Goal: Task Accomplishment & Management: Manage account settings

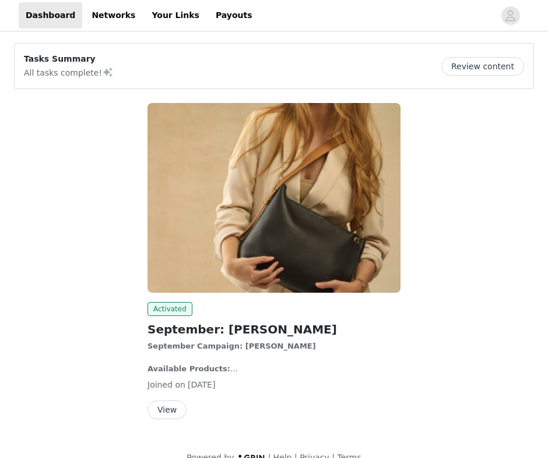
click at [168, 414] on button "View" at bounding box center [166, 410] width 39 height 19
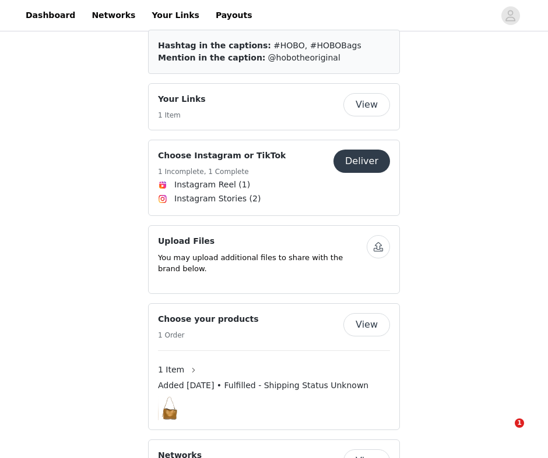
scroll to position [2273, 0]
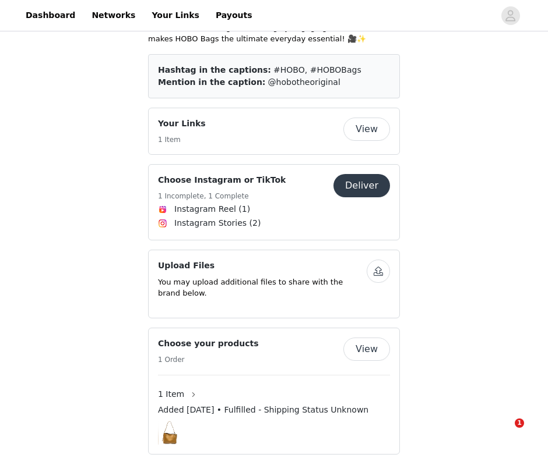
click at [380, 260] on button "button" at bounding box center [377, 271] width 23 height 23
click at [387, 260] on button "button" at bounding box center [377, 271] width 23 height 23
click at [378, 260] on button "button" at bounding box center [377, 271] width 23 height 23
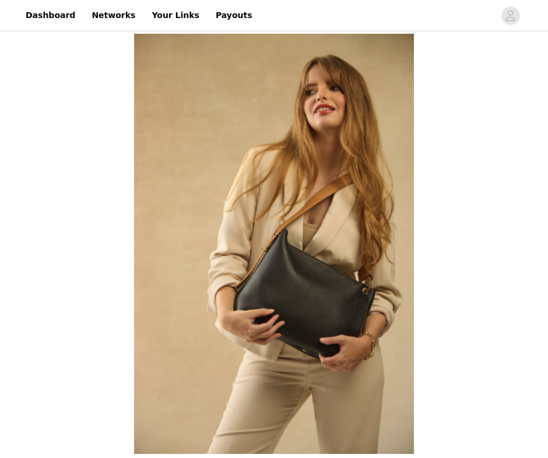
scroll to position [2273, 0]
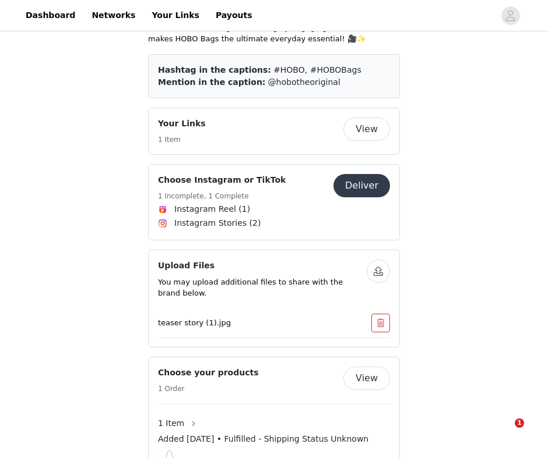
click at [373, 260] on button "button" at bounding box center [377, 271] width 23 height 23
click at [377, 260] on button "button" at bounding box center [377, 271] width 23 height 23
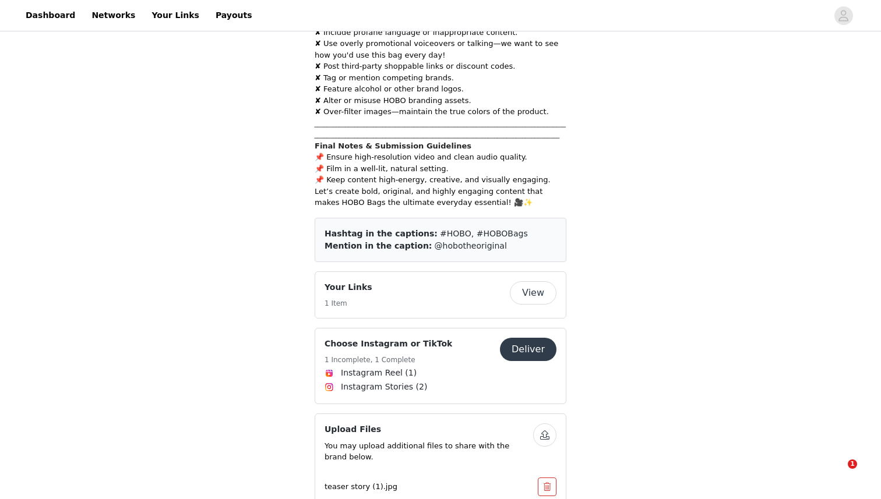
scroll to position [2109, 0]
click at [536, 424] on button "button" at bounding box center [544, 435] width 23 height 23
click at [388, 458] on p "teaser story (1).jpg" at bounding box center [416, 488] width 185 height 12
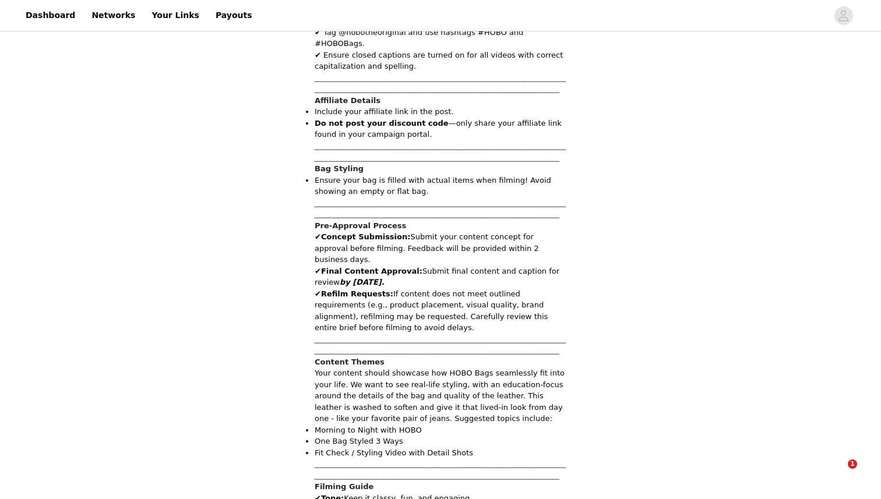
scroll to position [1216, 0]
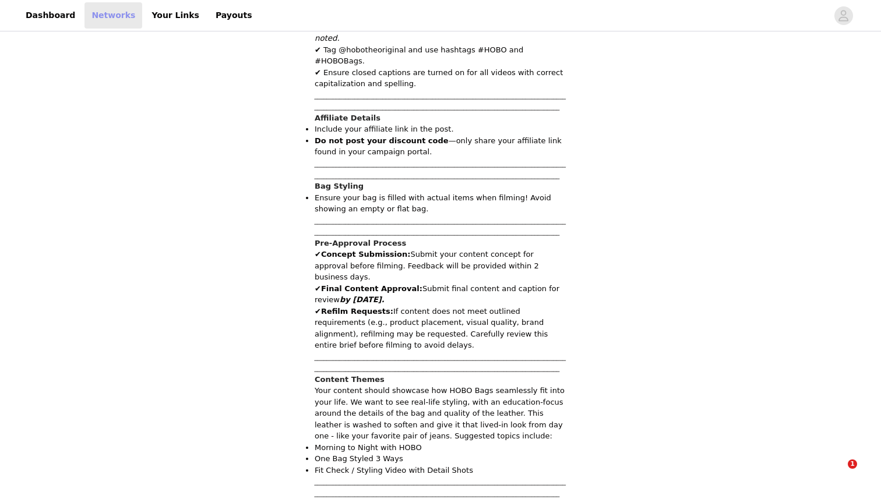
click at [117, 19] on link "Networks" at bounding box center [113, 15] width 58 height 26
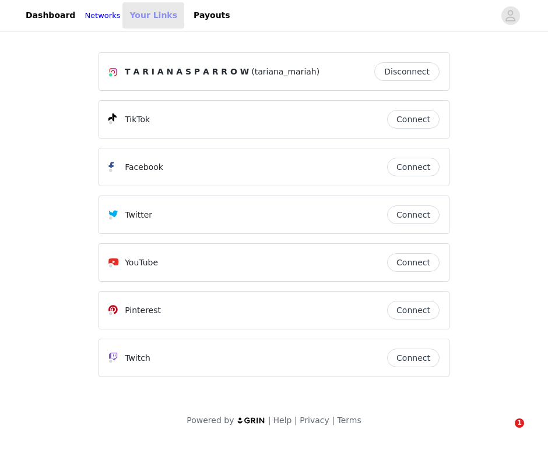
click at [177, 19] on link "Your Links" at bounding box center [153, 15] width 62 height 26
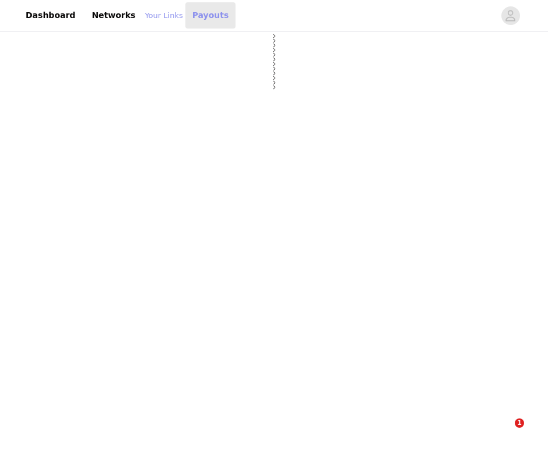
select select "12"
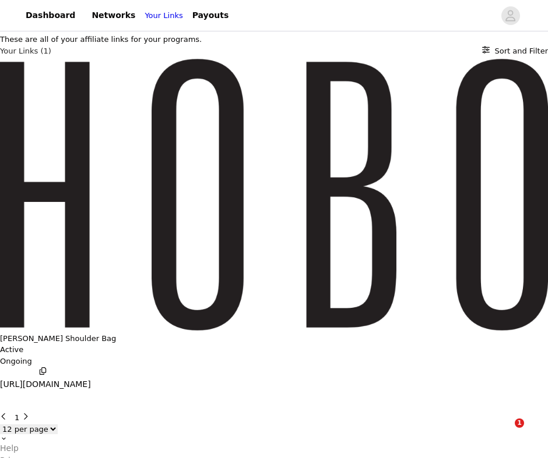
click at [116, 333] on p "[PERSON_NAME] Shoulder Bag" at bounding box center [58, 339] width 116 height 12
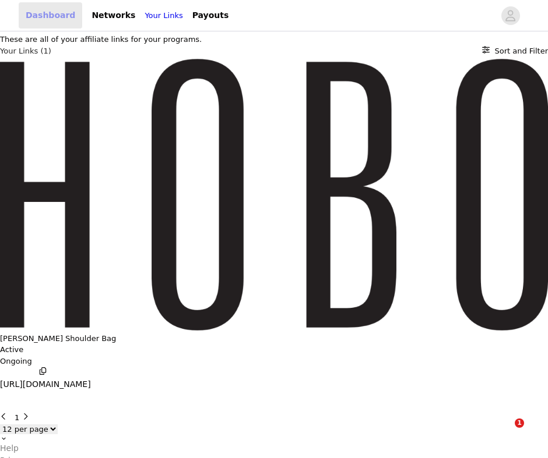
click at [60, 18] on link "Dashboard" at bounding box center [50, 15] width 63 height 26
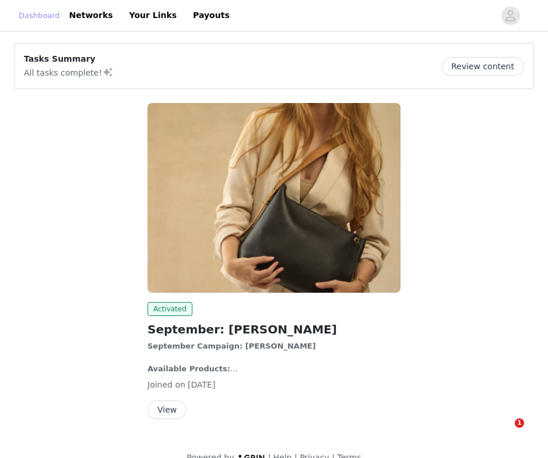
scroll to position [20, 0]
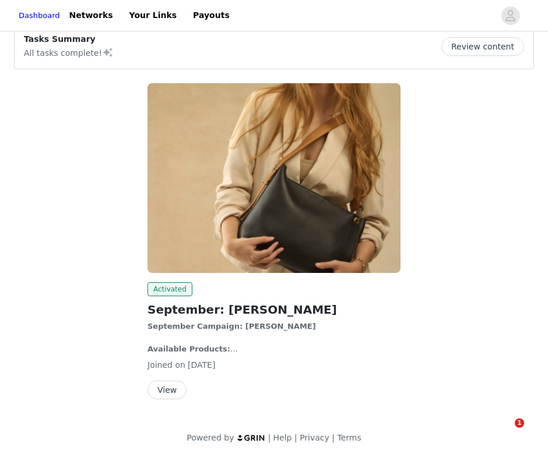
click at [160, 392] on button "View" at bounding box center [166, 390] width 39 height 19
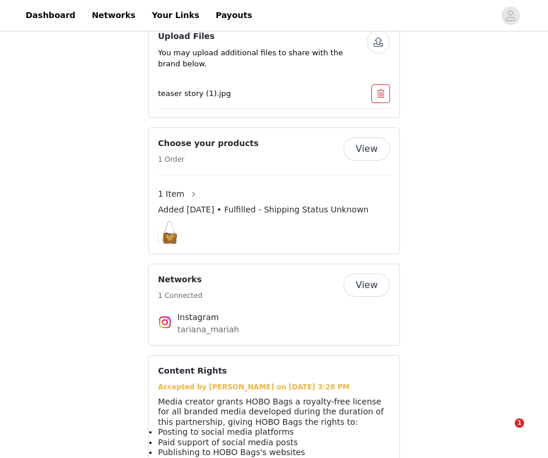
scroll to position [2558, 0]
